Goal: Task Accomplishment & Management: Use online tool/utility

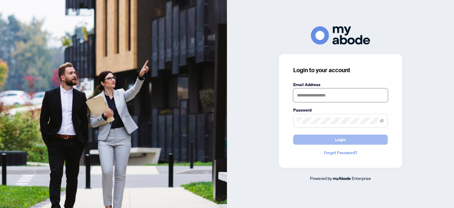
type input "**********"
click at [344, 137] on span "Login" at bounding box center [340, 139] width 11 height 9
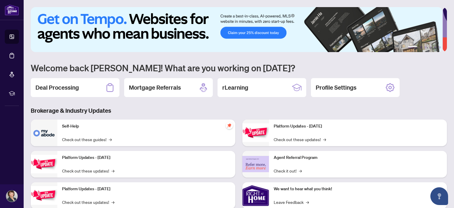
click at [60, 136] on div "Self-Help Check out these guides! →" at bounding box center [146, 132] width 178 height 27
click at [67, 132] on div "Self-Help Check out these guides! →" at bounding box center [146, 132] width 178 height 27
click at [45, 131] on img at bounding box center [44, 132] width 27 height 27
click at [75, 84] on h2 "Deal Processing" at bounding box center [56, 87] width 43 height 8
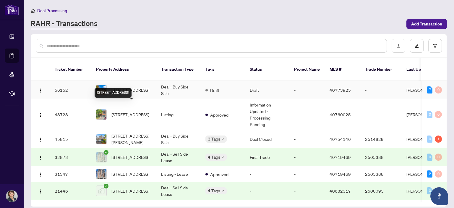
click at [120, 87] on span "80 Skipton Crescent, Cambridge, ON N3C 4P2, Canada" at bounding box center [130, 90] width 38 height 6
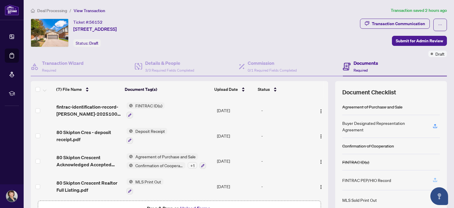
click at [432, 177] on icon "button" at bounding box center [434, 179] width 5 height 5
